Goal: Task Accomplishment & Management: Manage account settings

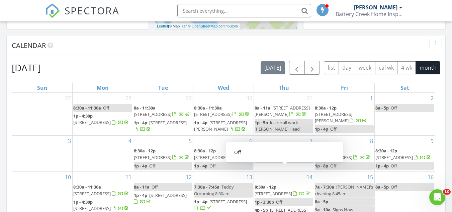
scroll to position [258, 0]
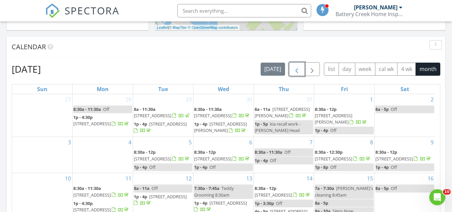
click at [297, 68] on span "button" at bounding box center [297, 69] width 8 height 8
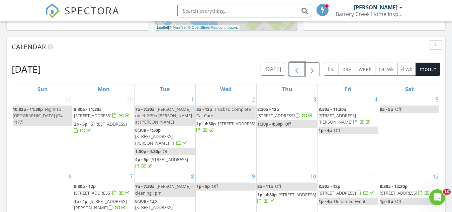
click at [297, 68] on span "button" at bounding box center [297, 69] width 8 height 8
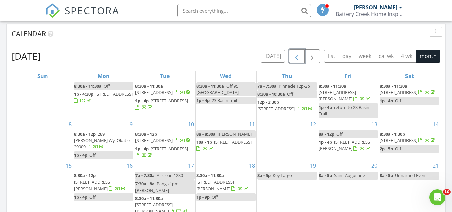
scroll to position [272, 0]
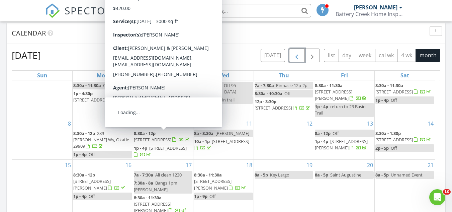
click at [164, 137] on span "152 Palmetto Breeze Cir, Beaufort 29907" at bounding box center [153, 140] width 38 height 6
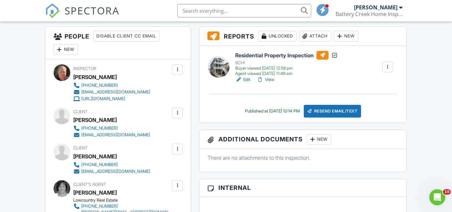
scroll to position [170, 0]
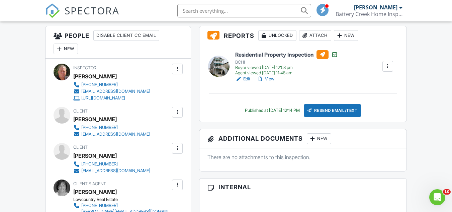
click at [272, 78] on link "View" at bounding box center [265, 79] width 17 height 7
